Goal: Information Seeking & Learning: Learn about a topic

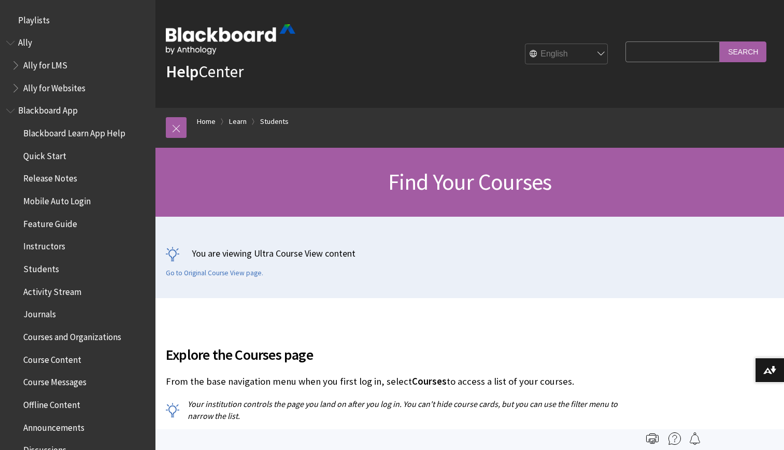
scroll to position [1111, 0]
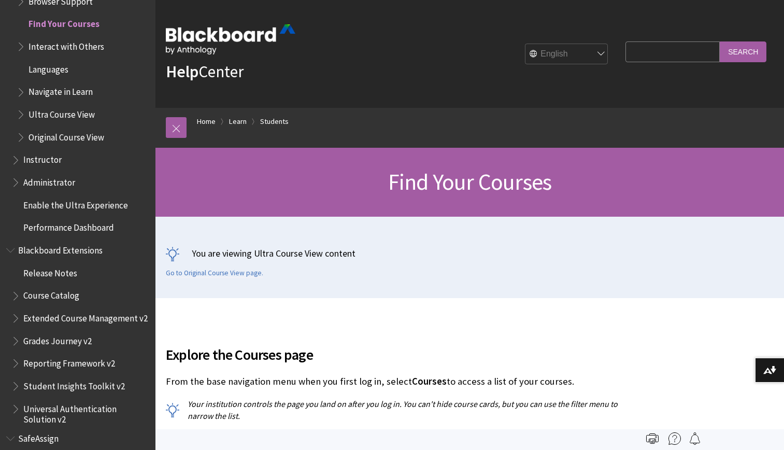
click at [88, 26] on span "Find Your Courses" at bounding box center [63, 23] width 71 height 14
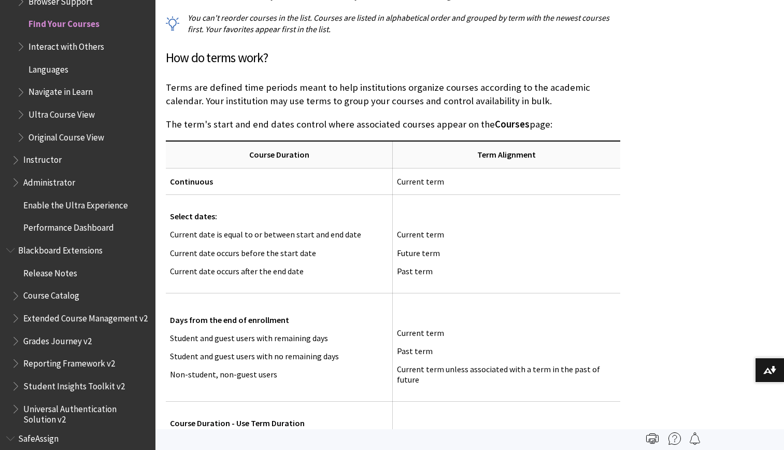
scroll to position [0, 0]
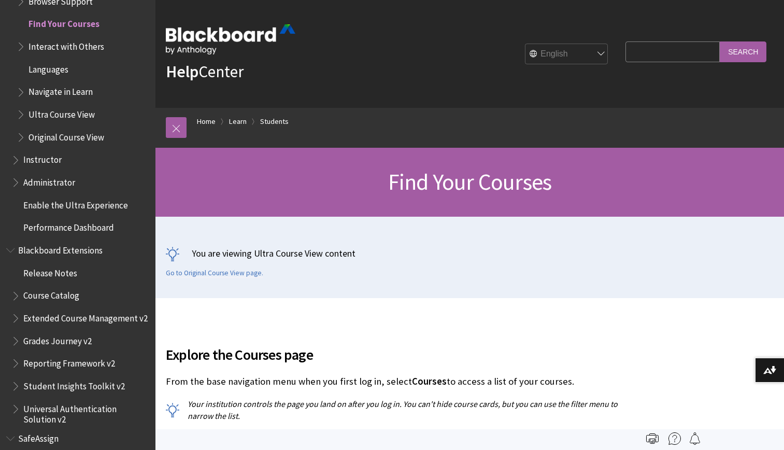
click at [90, 67] on span "Languages" at bounding box center [83, 70] width 133 height 18
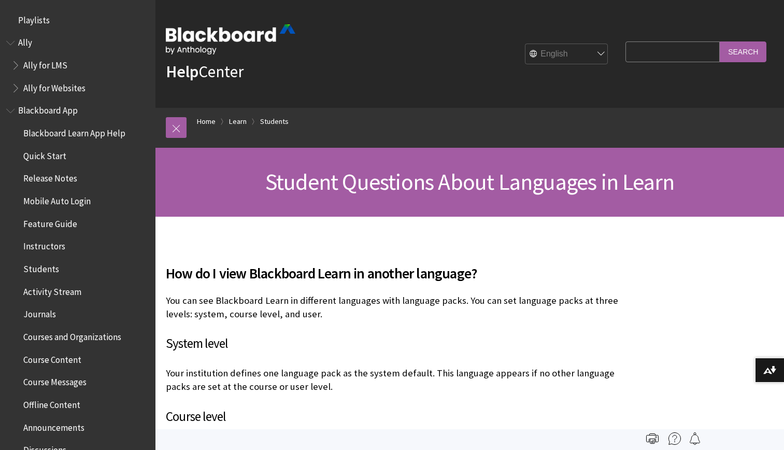
scroll to position [1157, 0]
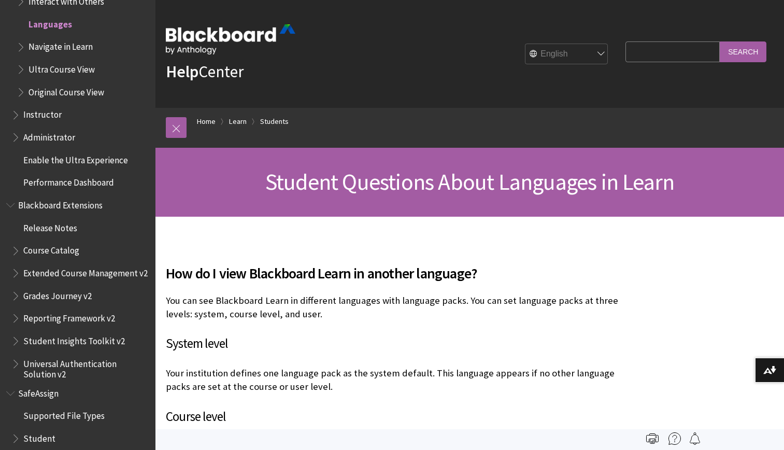
click at [53, 136] on span "Administrator" at bounding box center [49, 136] width 52 height 14
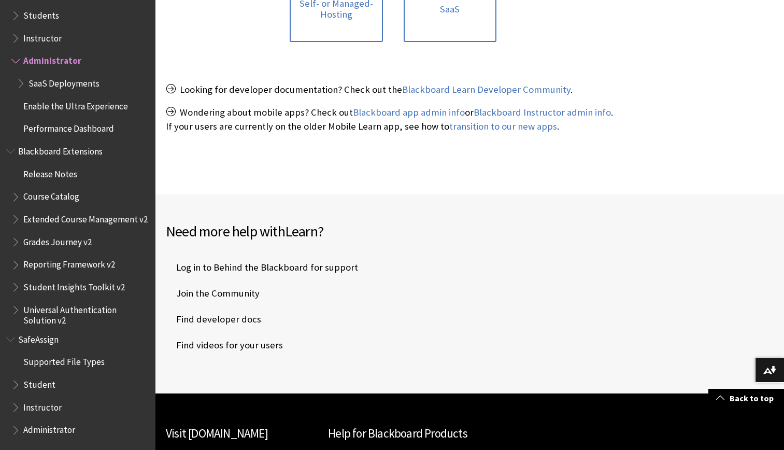
scroll to position [334, 0]
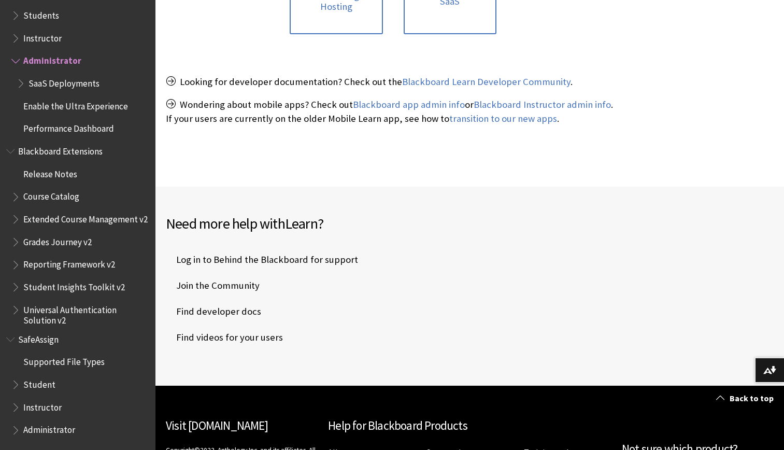
click at [91, 121] on span "Performance Dashboard" at bounding box center [68, 127] width 91 height 14
click at [89, 147] on span "Blackboard Extensions" at bounding box center [63, 149] width 91 height 14
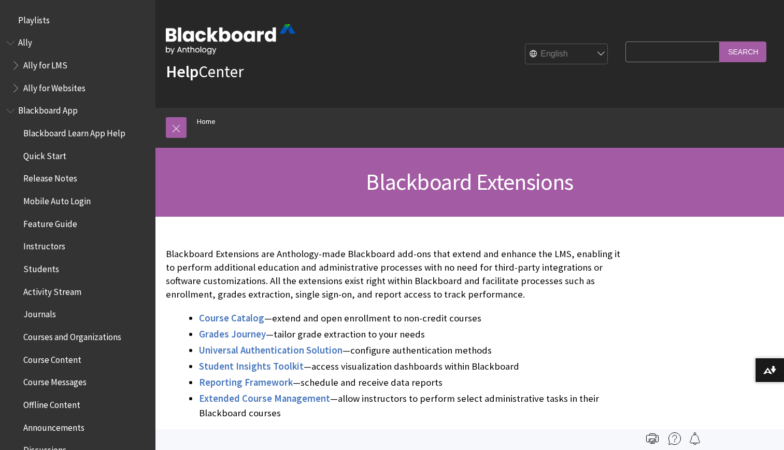
scroll to position [991, 0]
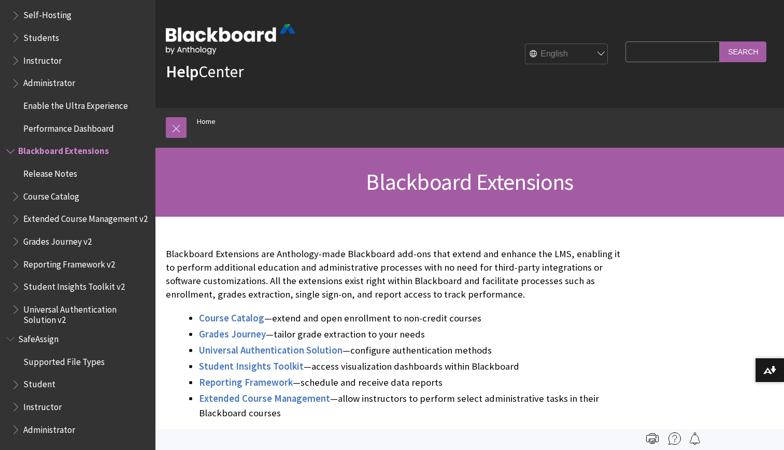
click at [53, 174] on span "Release Notes" at bounding box center [80, 174] width 138 height 18
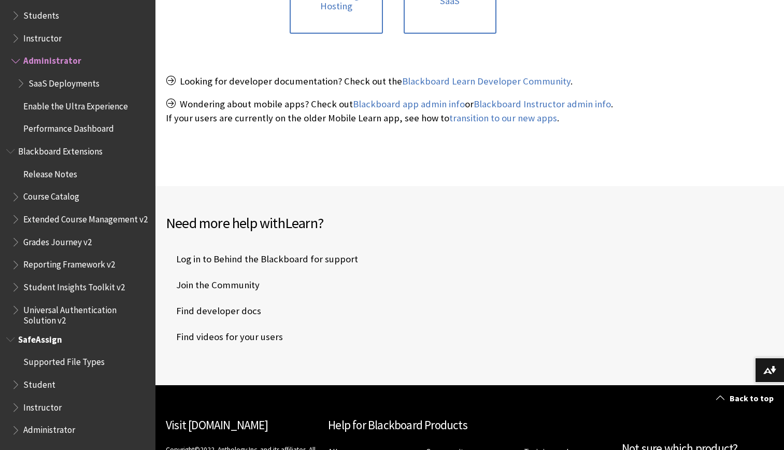
click at [82, 410] on span "Instructor" at bounding box center [80, 407] width 138 height 18
